Goal: Find specific page/section

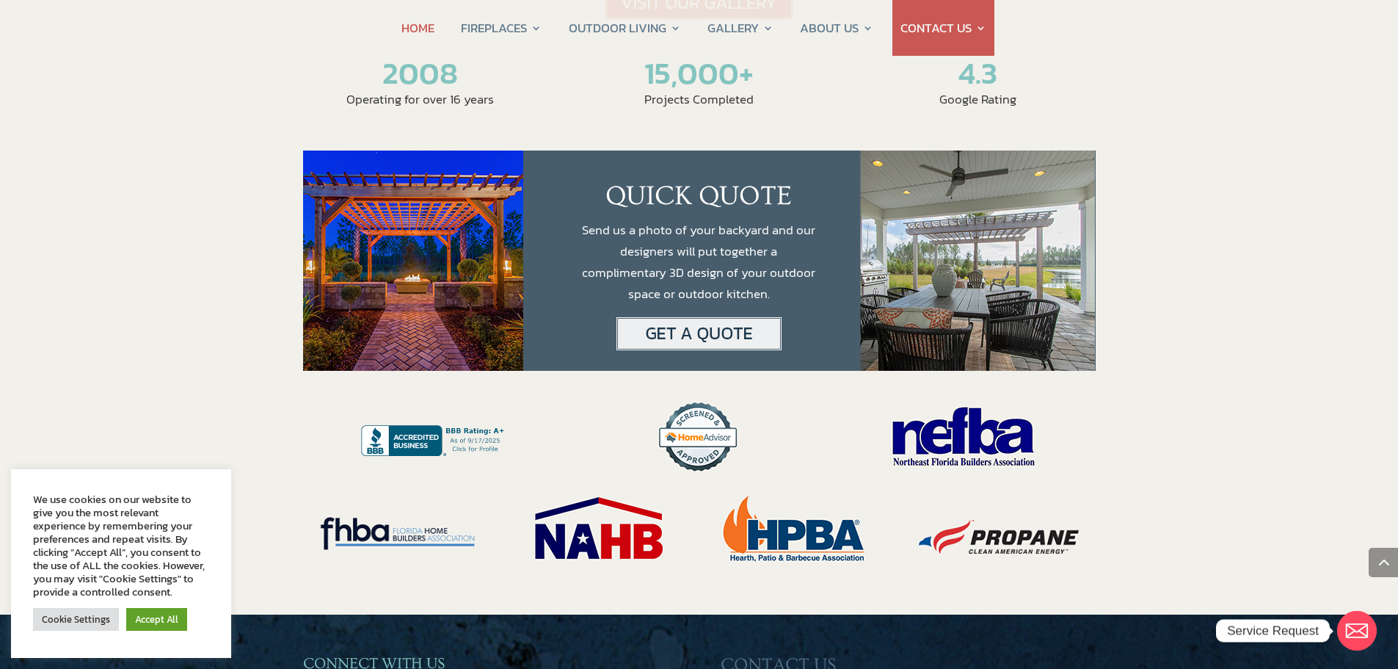
scroll to position [2642, 0]
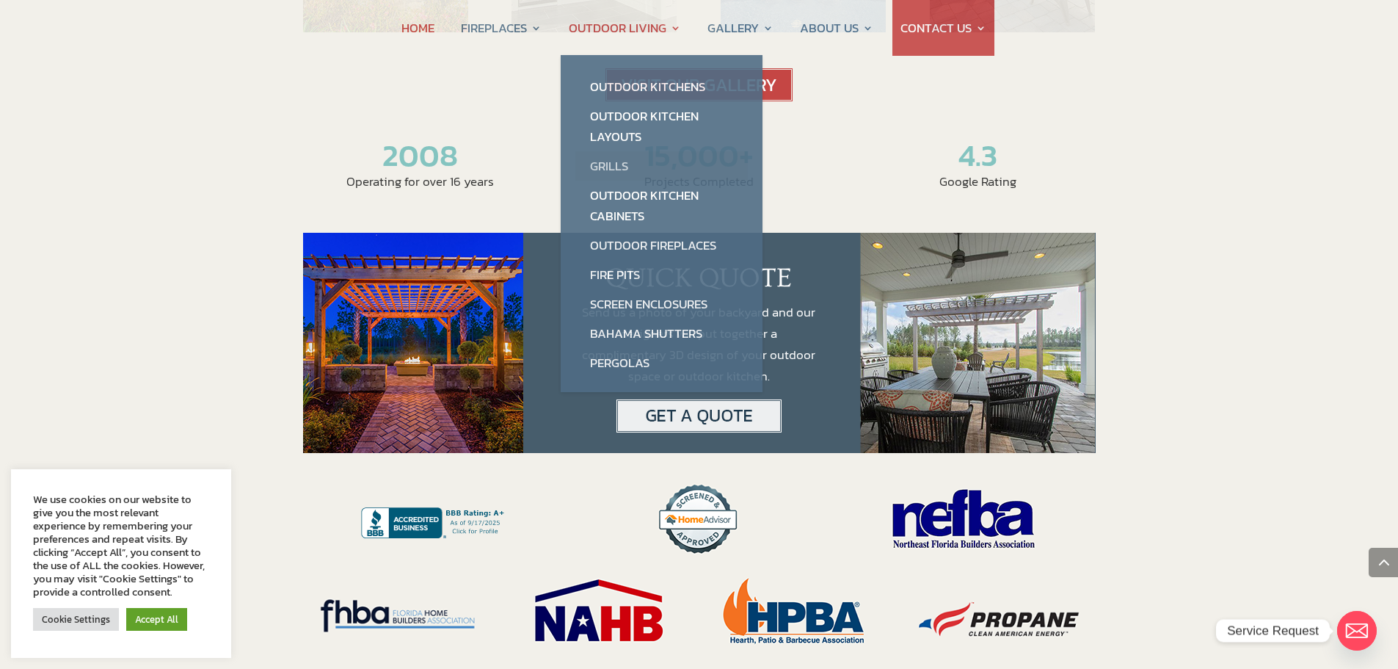
click at [617, 160] on link "Grills" at bounding box center [661, 165] width 172 height 29
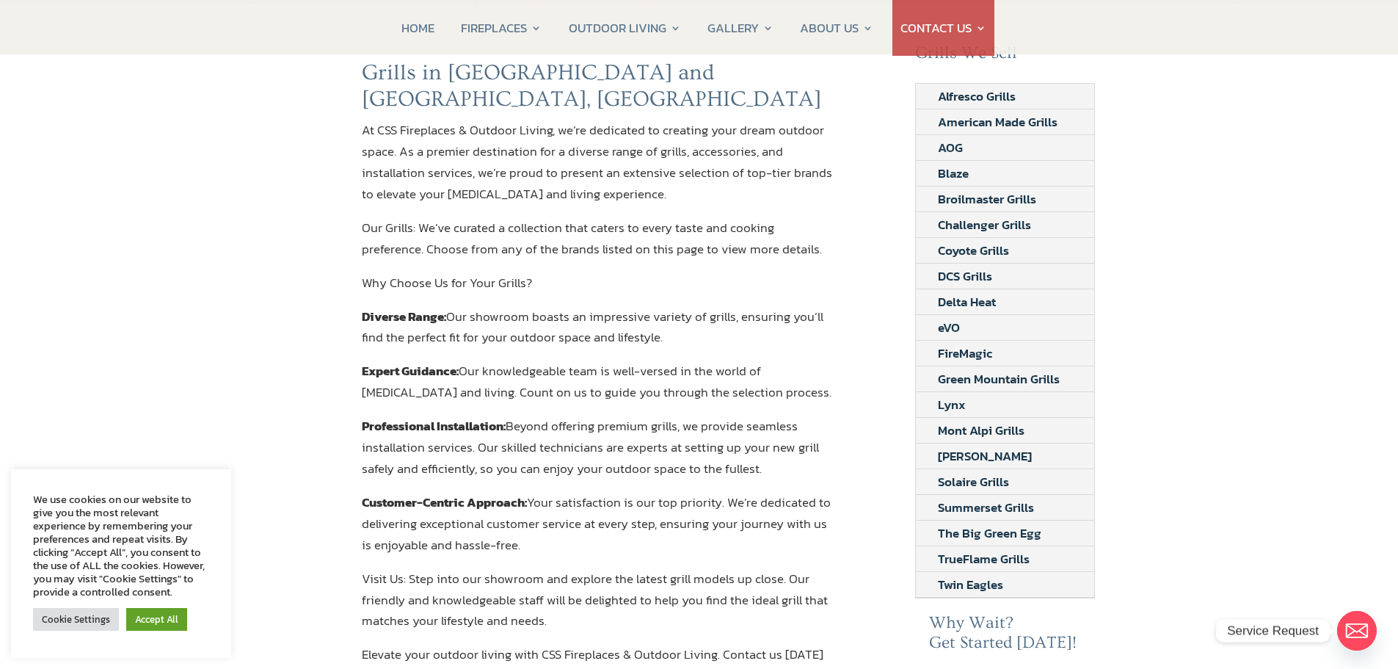
scroll to position [147, 0]
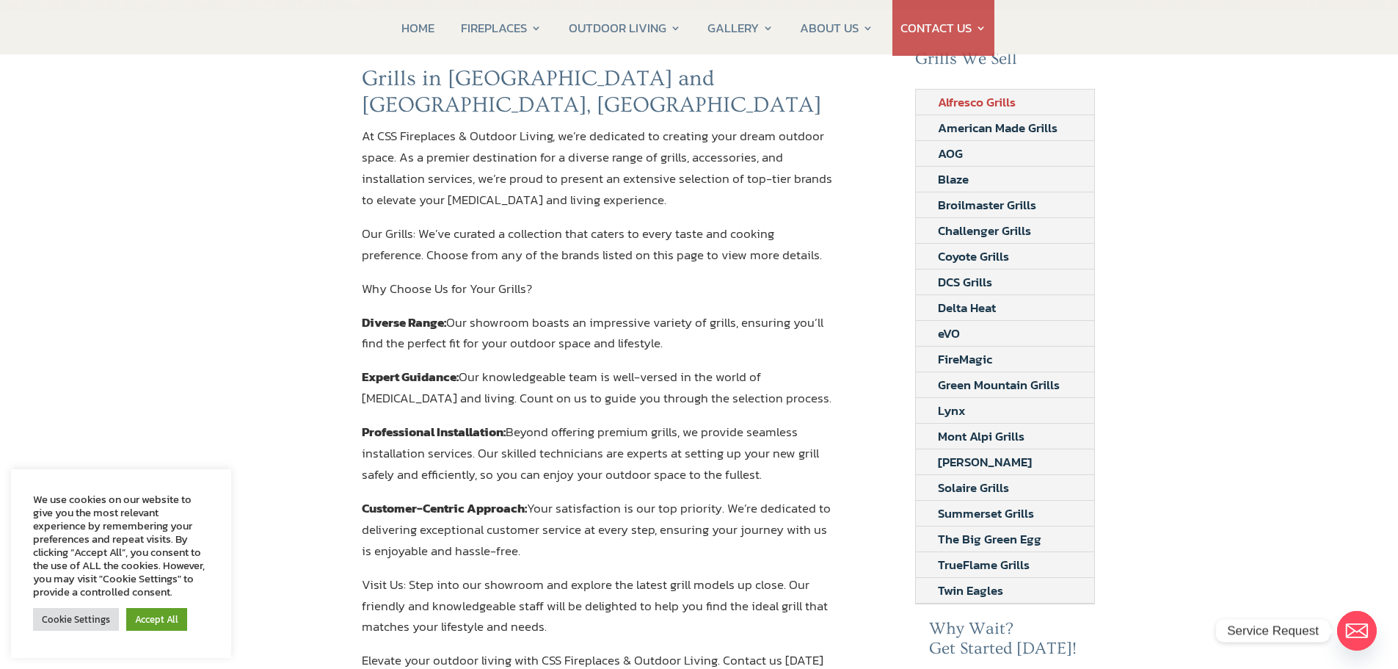
click at [952, 98] on link "Alfresco Grills" at bounding box center [977, 102] width 122 height 25
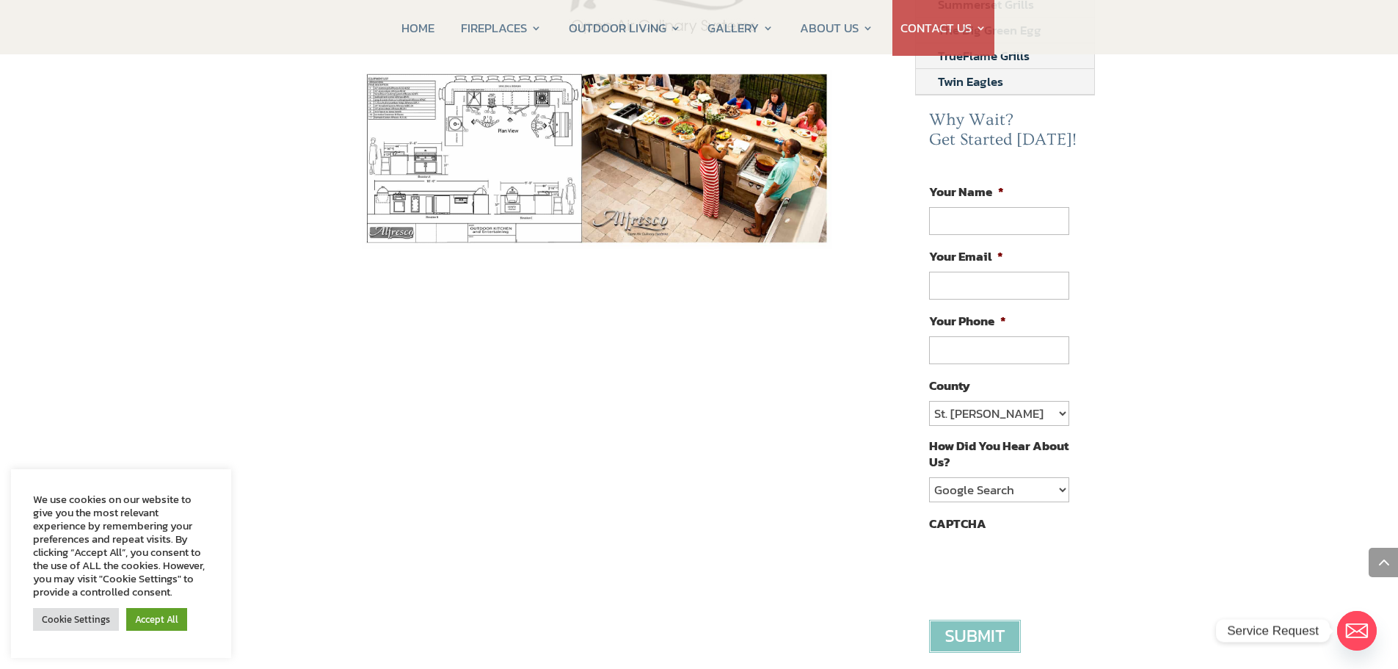
scroll to position [661, 0]
